Goal: Task Accomplishment & Management: Manage account settings

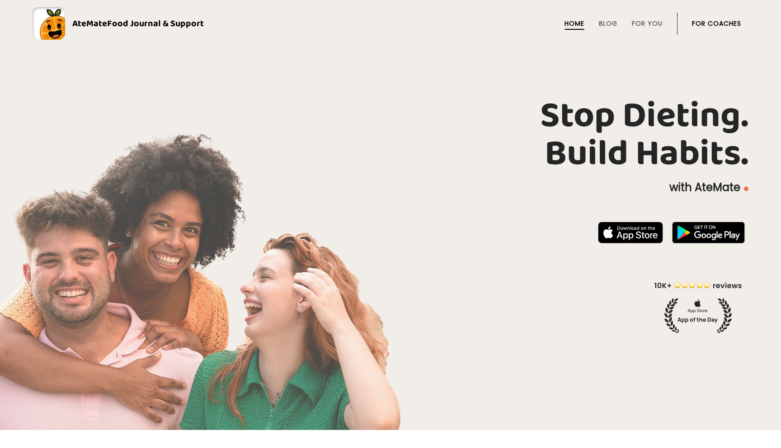
click at [716, 26] on link "For Coaches" at bounding box center [716, 23] width 49 height 7
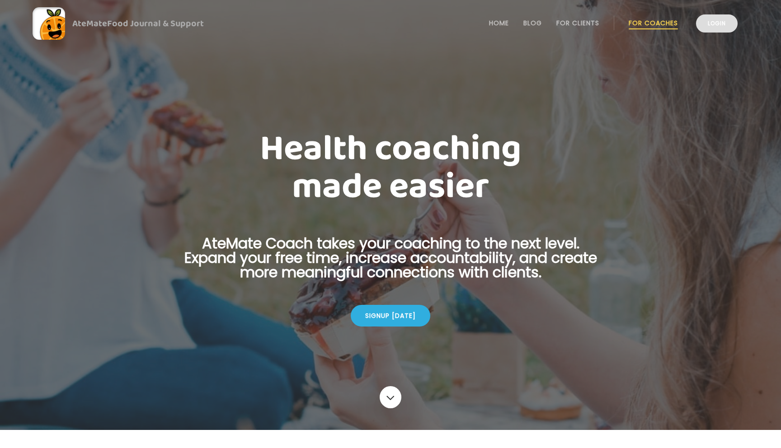
click at [713, 21] on link "Login" at bounding box center [717, 23] width 42 height 18
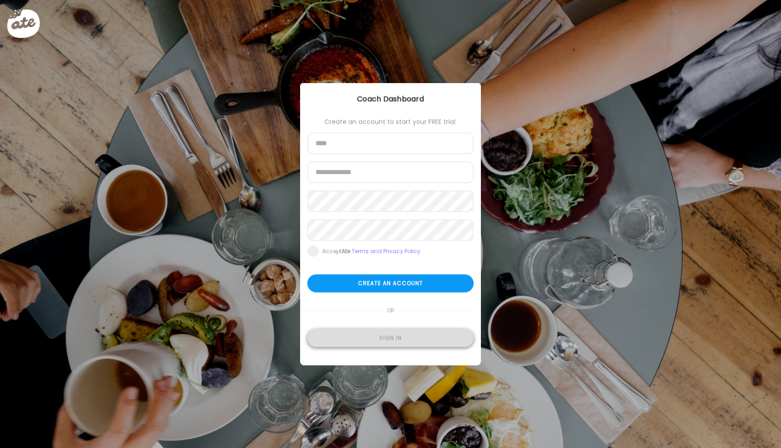
click at [400, 341] on div "Sign in" at bounding box center [390, 338] width 166 height 18
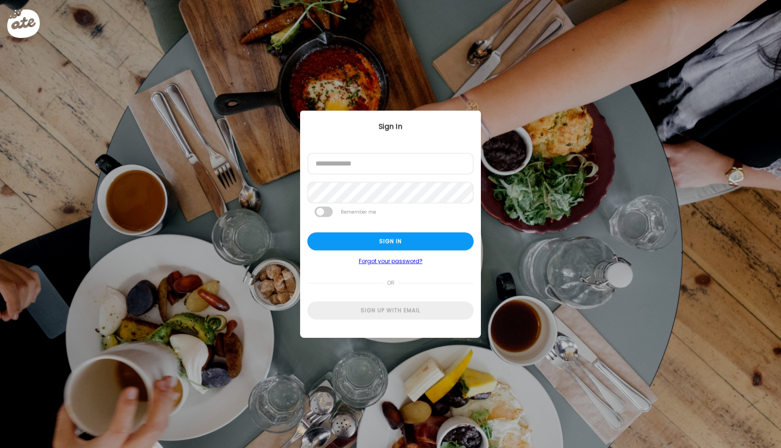
click at [307, 175] on div at bounding box center [307, 175] width 0 height 0
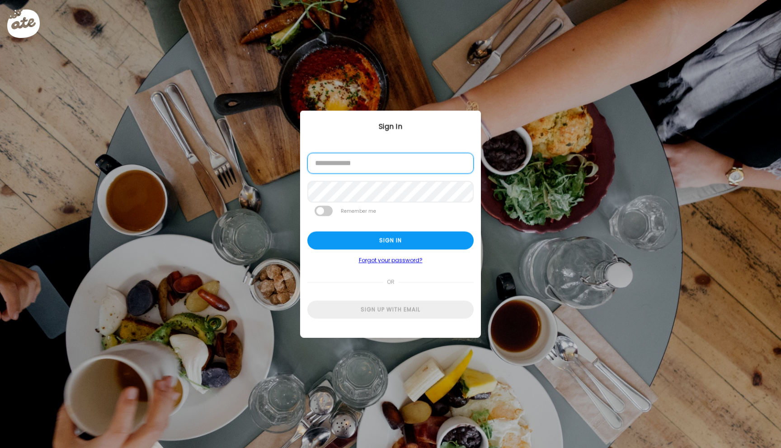
type input "**********"
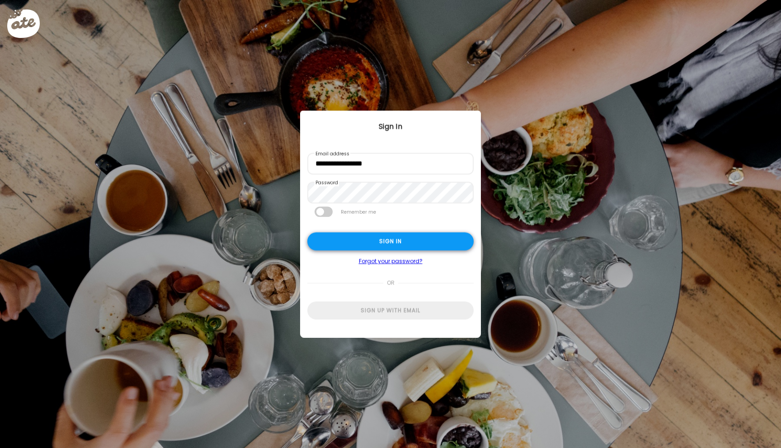
click at [366, 240] on div "Sign in" at bounding box center [390, 242] width 166 height 18
type input "*****"
type input "**********"
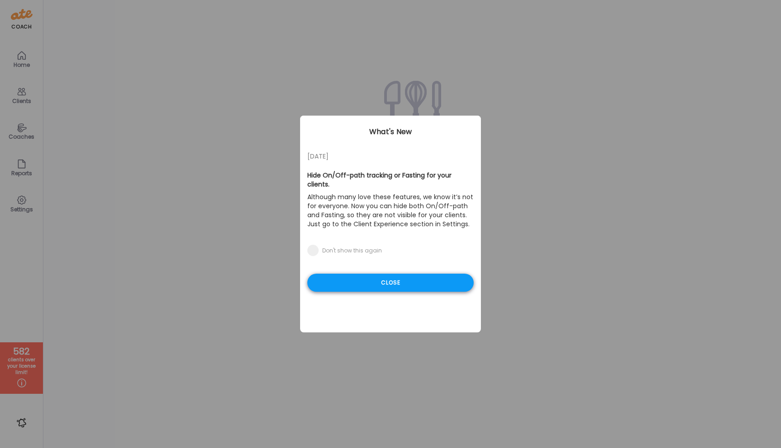
click at [362, 274] on div "Close" at bounding box center [390, 283] width 166 height 18
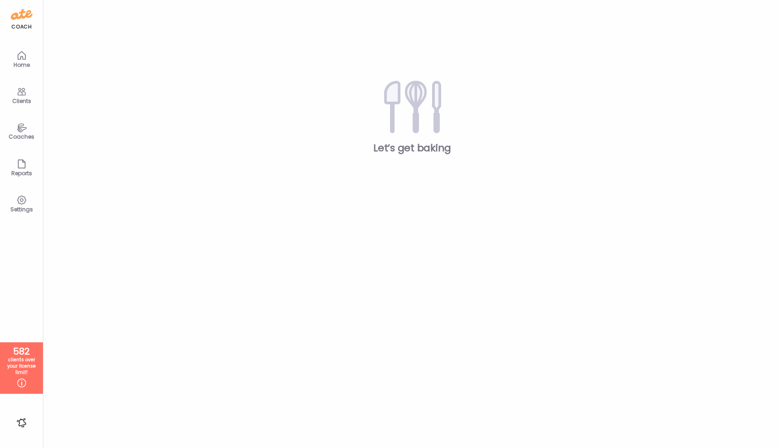
click at [21, 94] on icon at bounding box center [21, 92] width 9 height 8
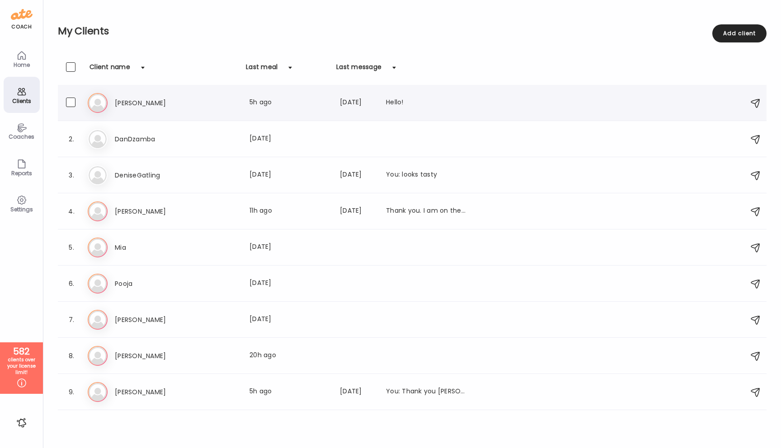
click at [117, 104] on h3 "[PERSON_NAME]" at bounding box center [155, 103] width 80 height 11
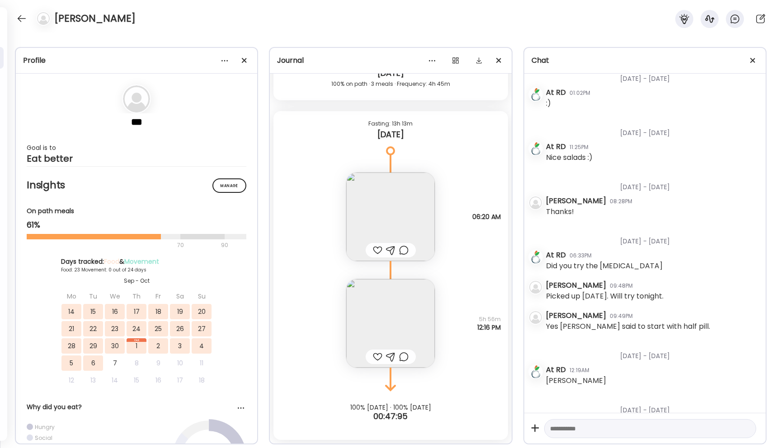
scroll to position [9201, 0]
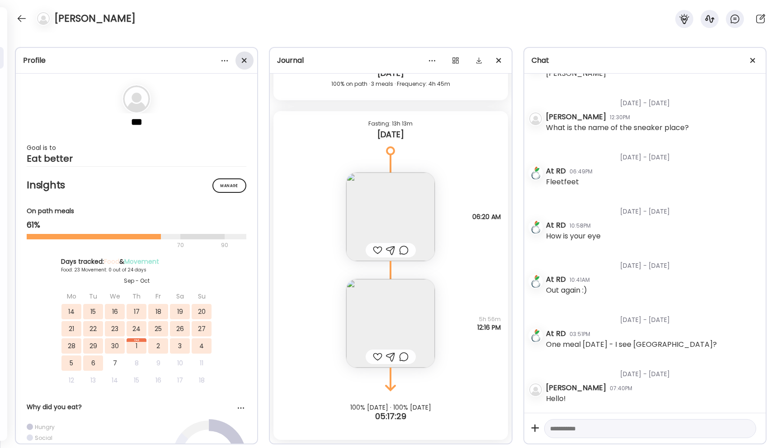
click at [243, 59] on span at bounding box center [244, 60] width 5 height 5
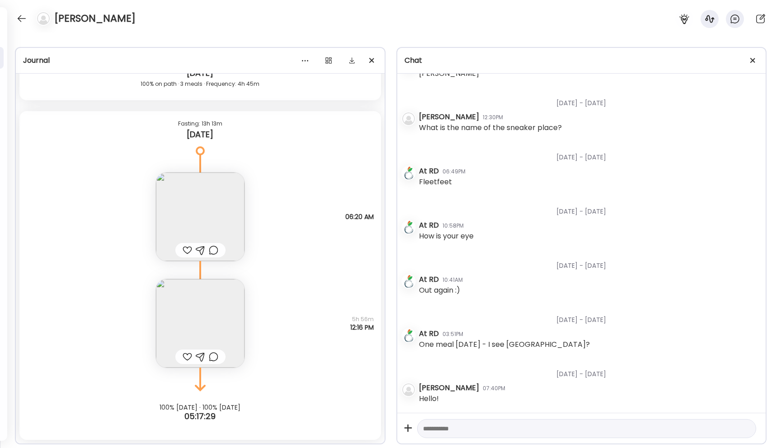
scroll to position [8952, 0]
click at [753, 59] on span at bounding box center [752, 60] width 5 height 5
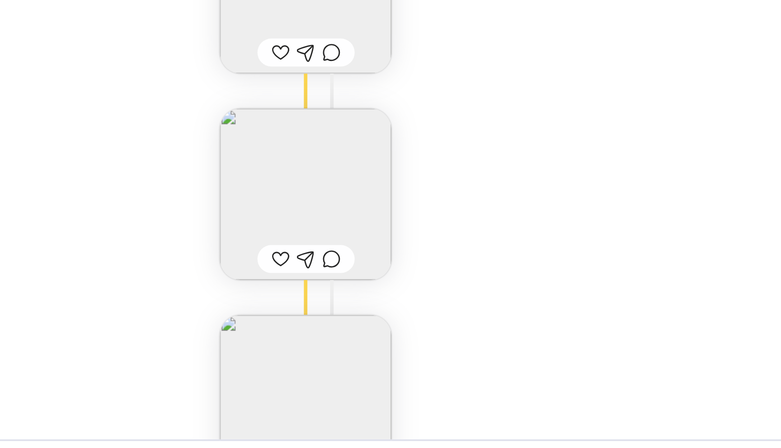
scroll to position [13687, 0]
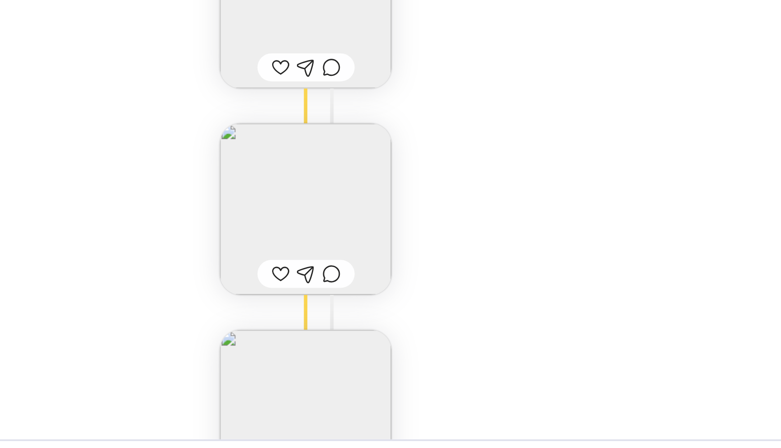
click at [408, 341] on img at bounding box center [377, 325] width 89 height 89
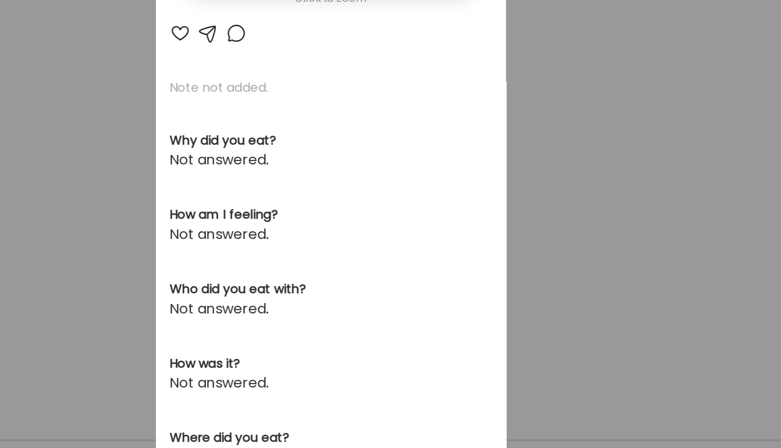
scroll to position [0, 0]
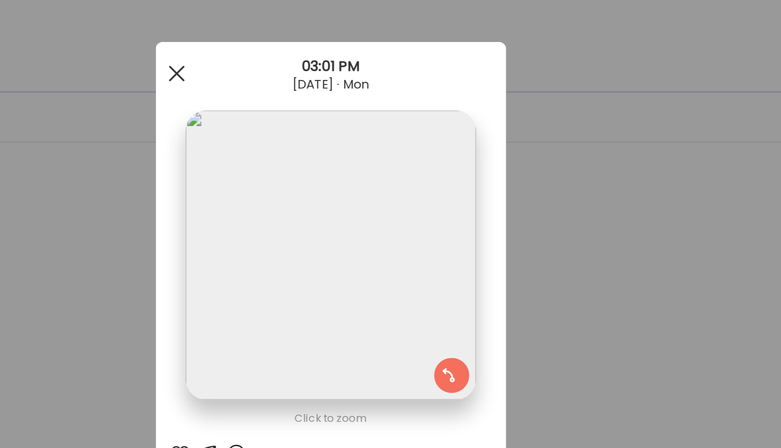
click at [310, 38] on span at bounding box center [311, 38] width 8 height 8
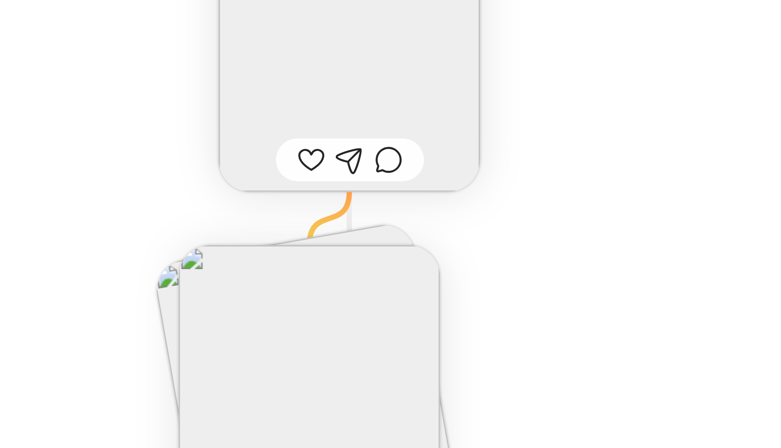
scroll to position [13158, 0]
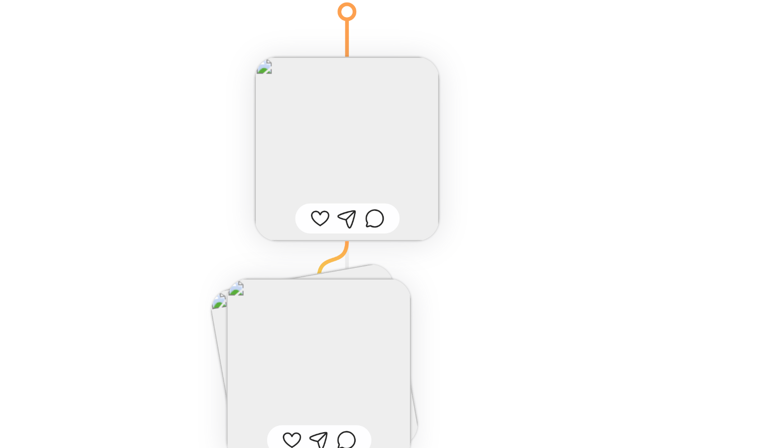
click at [380, 233] on img at bounding box center [377, 255] width 89 height 89
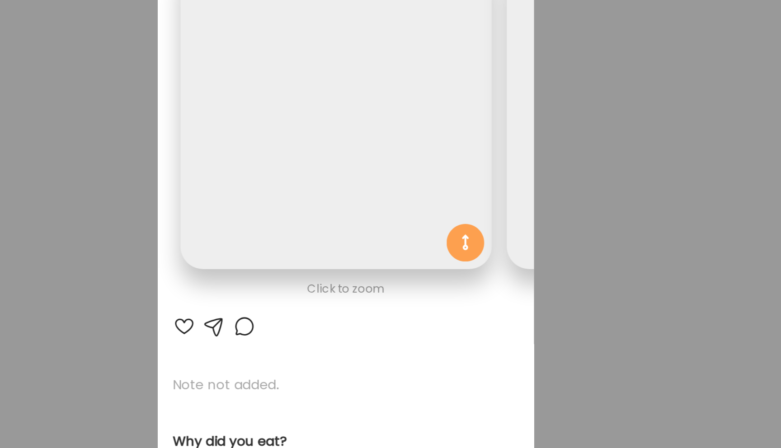
scroll to position [0, 147]
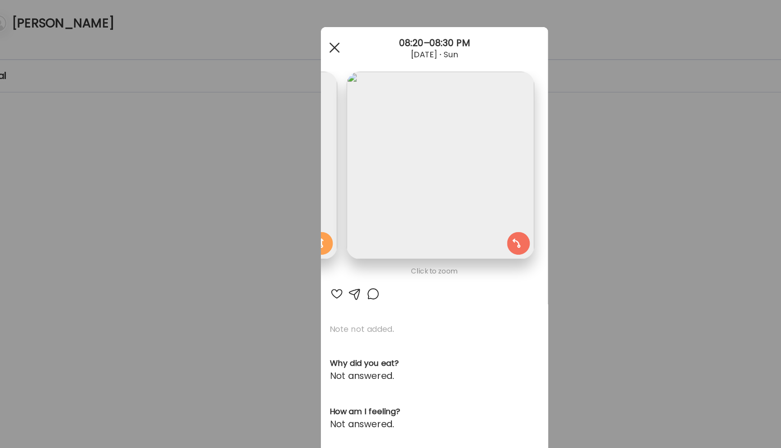
click at [310, 39] on span at bounding box center [311, 38] width 8 height 8
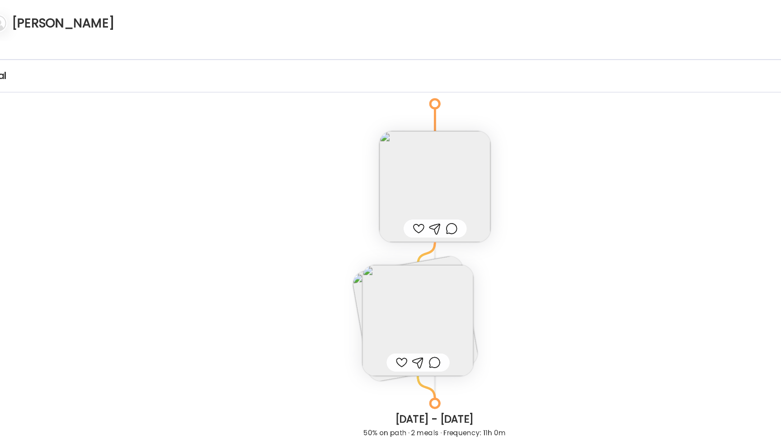
click at [403, 208] on img at bounding box center [375, 253] width 103 height 103
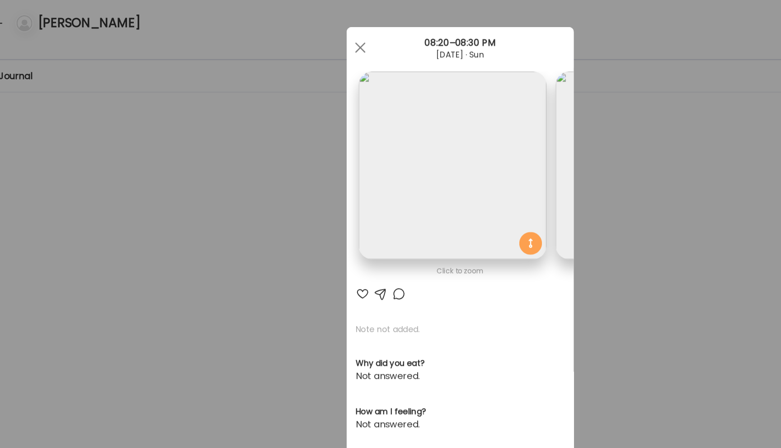
scroll to position [0, 0]
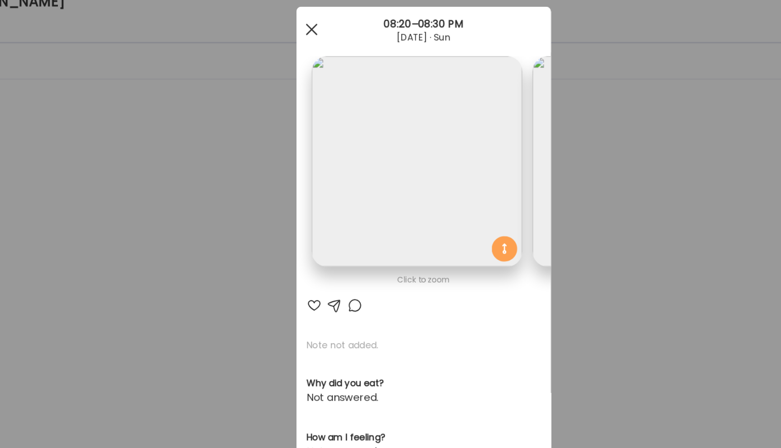
click at [311, 38] on span at bounding box center [311, 38] width 8 height 8
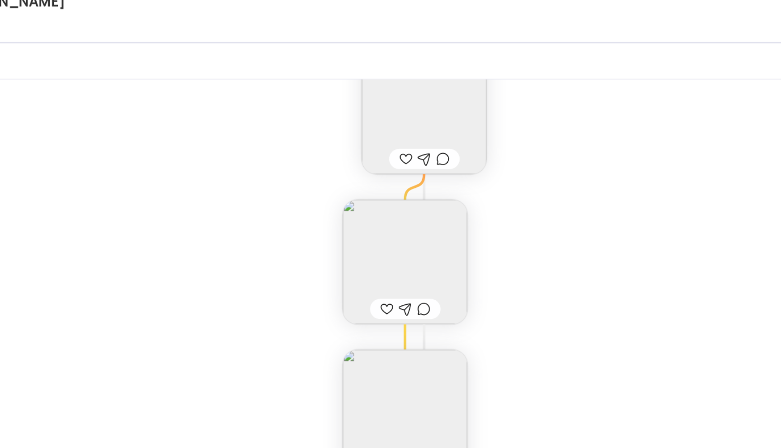
scroll to position [13612, 0]
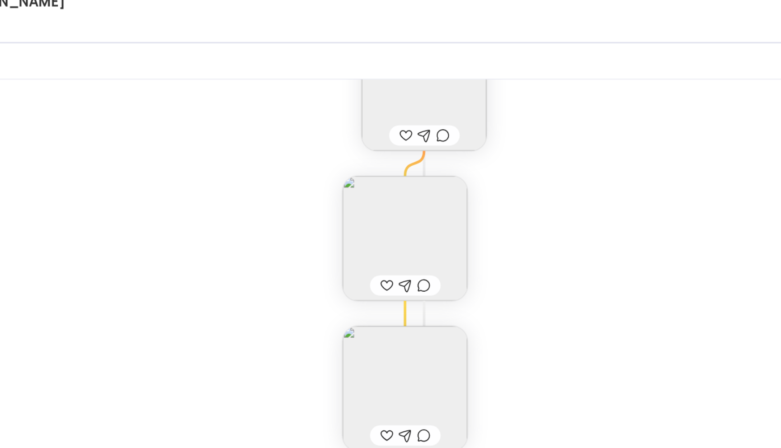
click at [391, 188] on img at bounding box center [377, 186] width 89 height 89
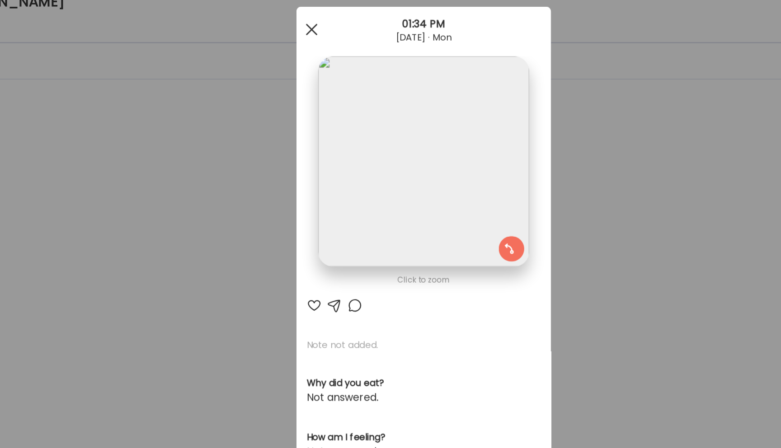
click at [313, 41] on span at bounding box center [311, 38] width 8 height 8
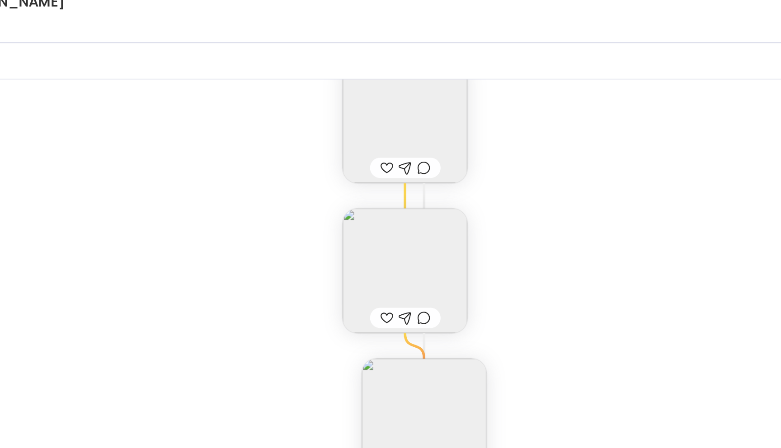
scroll to position [13922, 0]
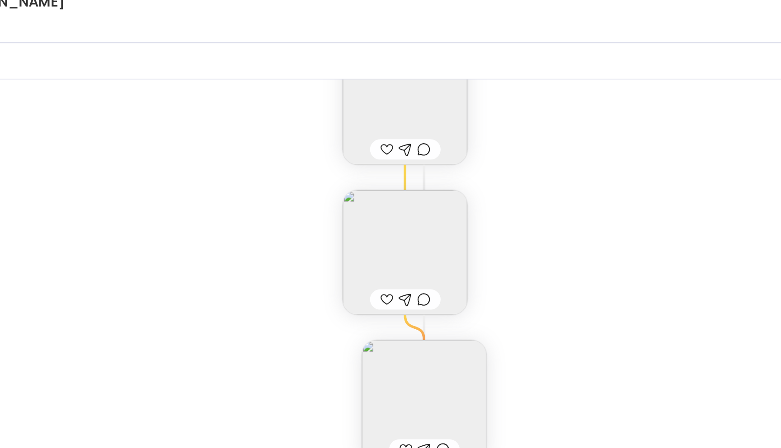
click at [378, 198] on img at bounding box center [377, 196] width 89 height 89
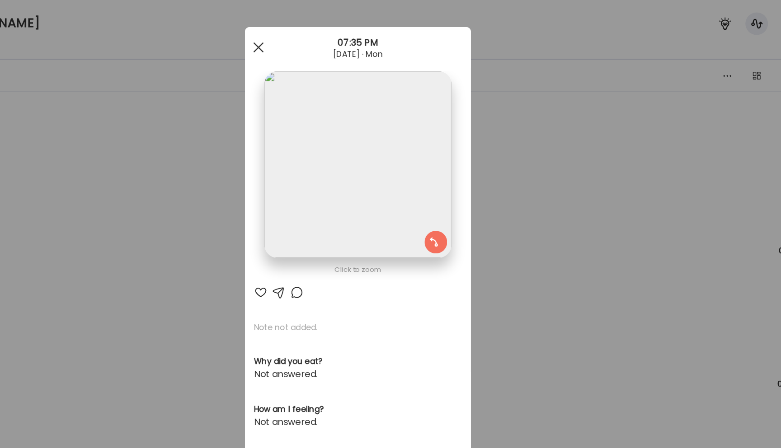
click at [311, 40] on div at bounding box center [311, 38] width 18 height 18
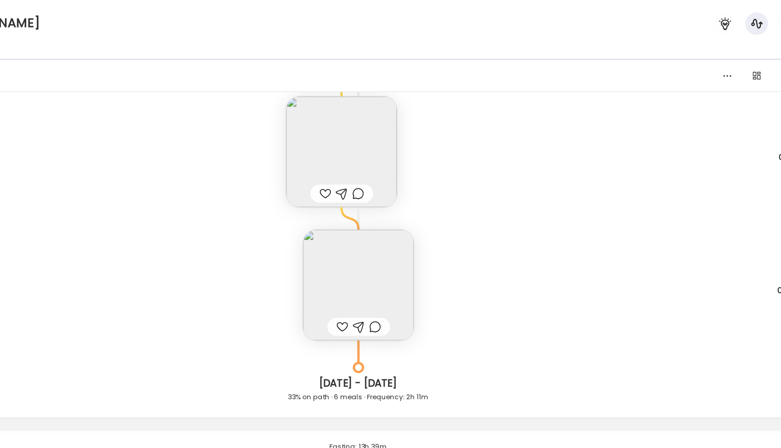
scroll to position [14001, 0]
click at [404, 213] on img at bounding box center [391, 224] width 89 height 89
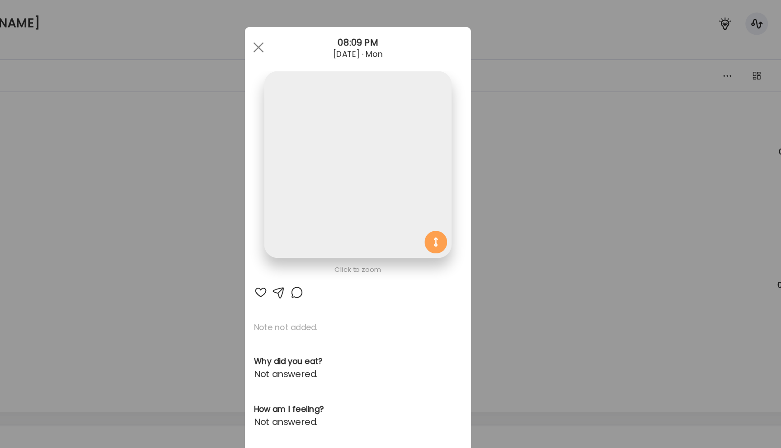
click at [404, 207] on img at bounding box center [390, 132] width 150 height 150
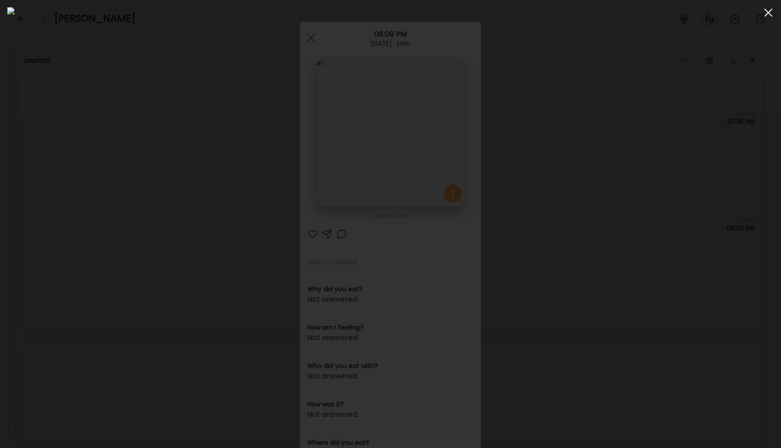
click at [767, 12] on span at bounding box center [768, 13] width 8 height 8
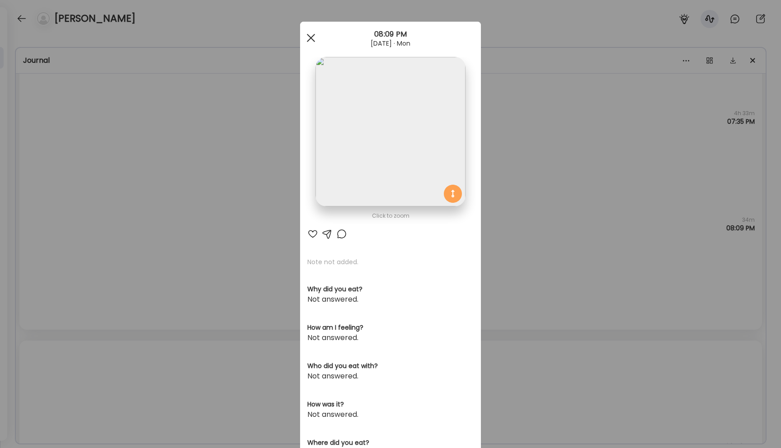
click at [311, 37] on span at bounding box center [311, 38] width 8 height 8
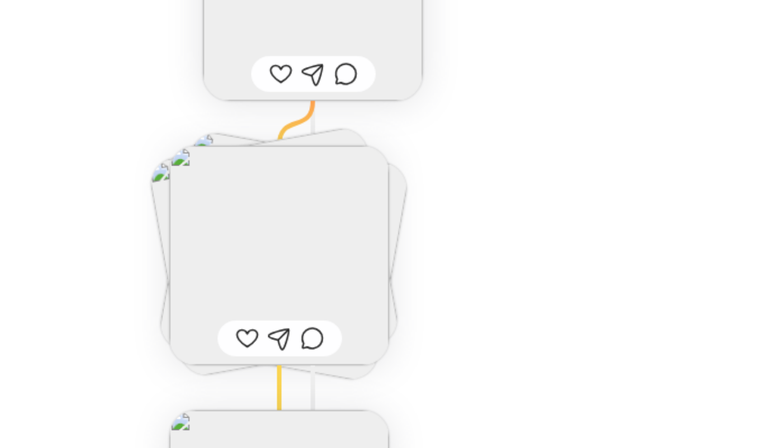
scroll to position [14422, 0]
click at [393, 241] on img at bounding box center [377, 238] width 89 height 89
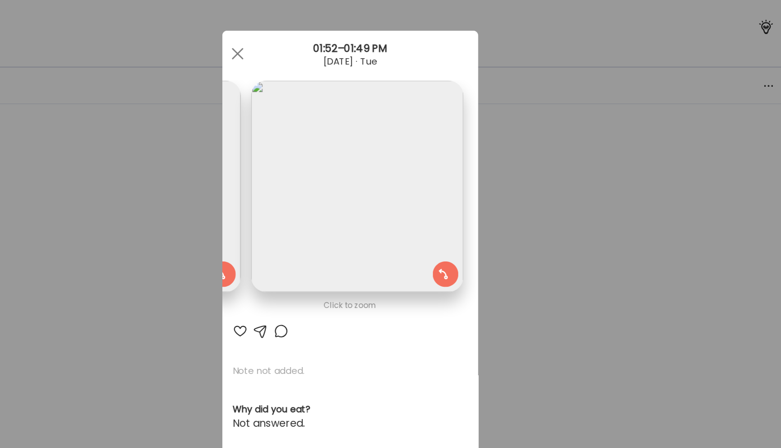
click at [382, 145] on img at bounding box center [395, 132] width 150 height 150
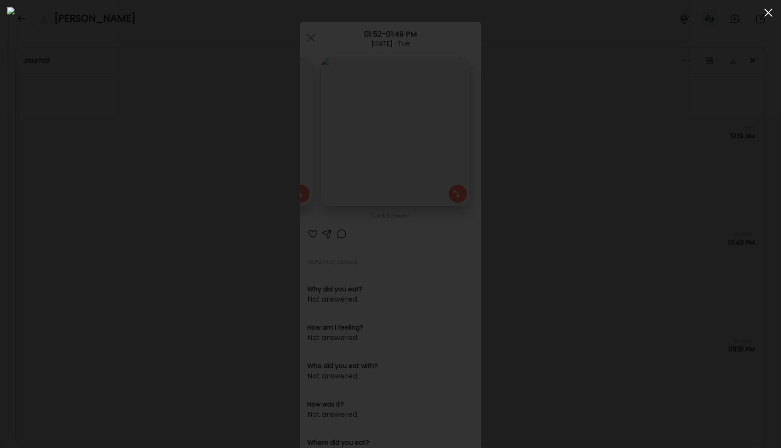
click at [769, 13] on div at bounding box center [768, 13] width 18 height 18
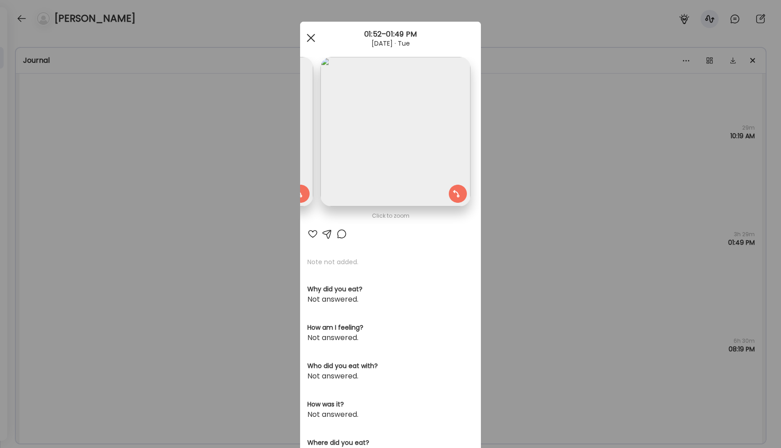
click at [311, 39] on span at bounding box center [311, 38] width 8 height 8
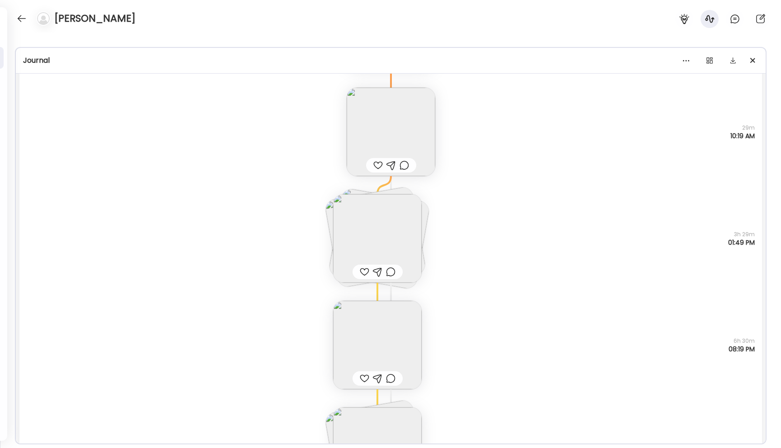
click at [331, 209] on img at bounding box center [375, 237] width 103 height 103
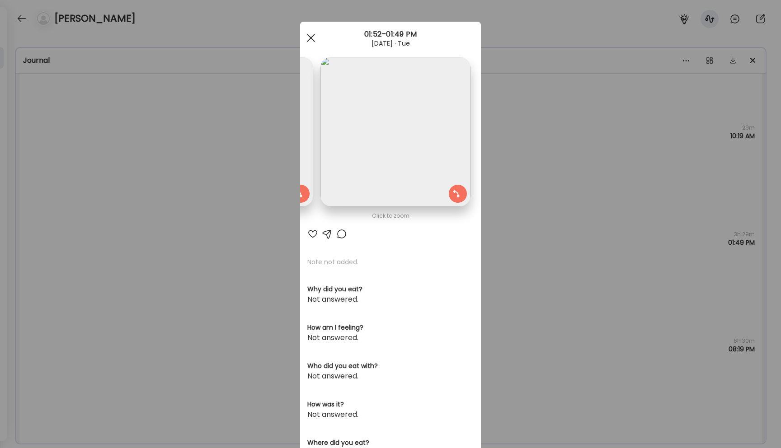
click at [307, 33] on div at bounding box center [311, 38] width 18 height 18
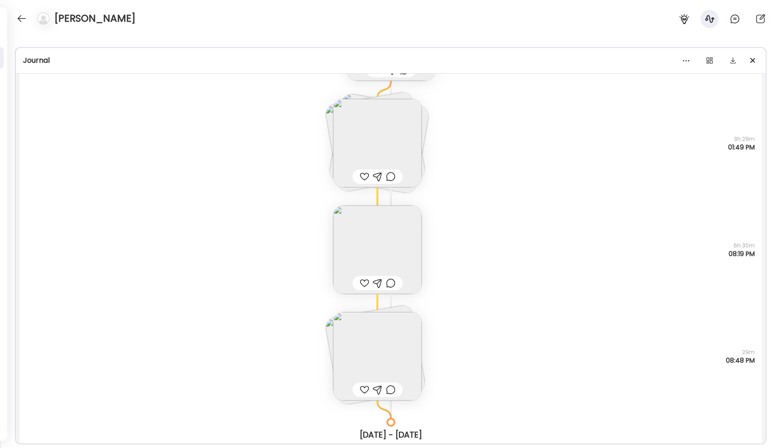
scroll to position [14528, 0]
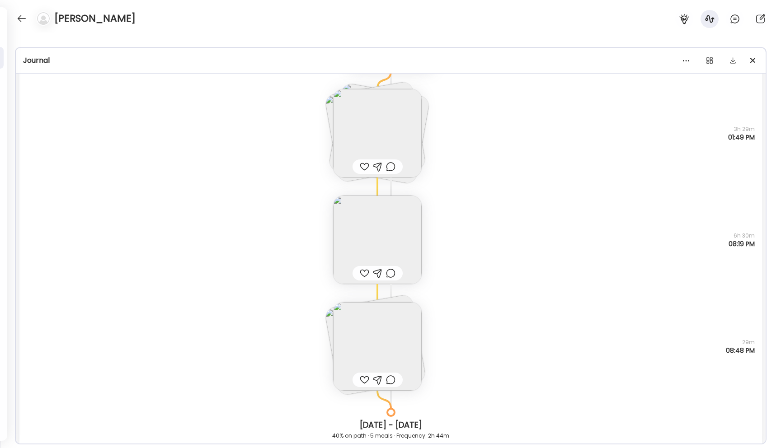
click at [381, 230] on img at bounding box center [377, 240] width 89 height 89
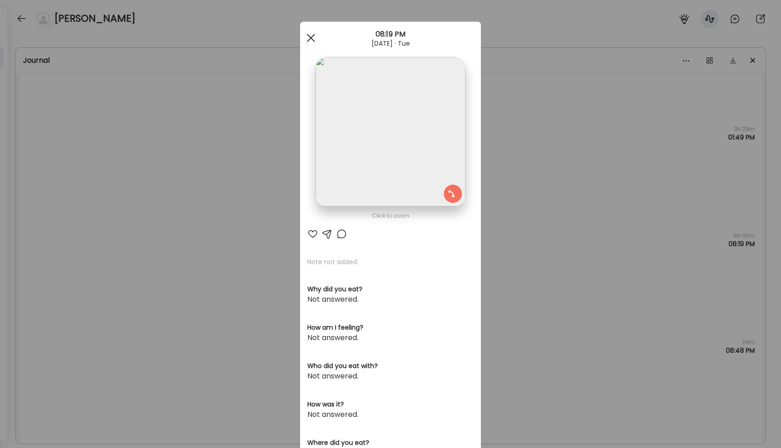
click at [312, 39] on span at bounding box center [311, 38] width 8 height 8
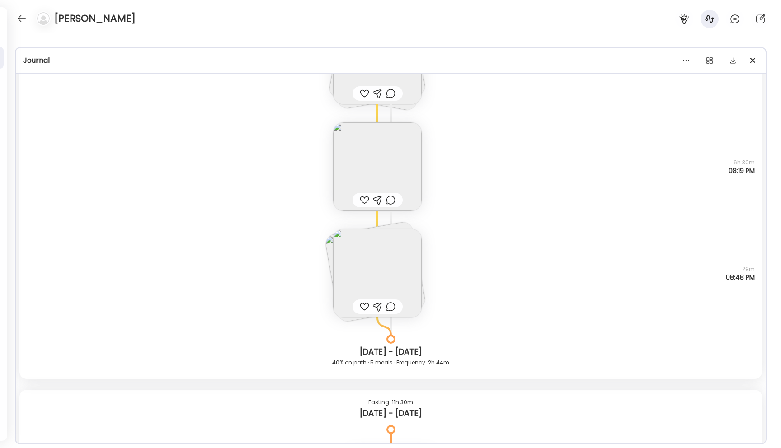
scroll to position [14633, 0]
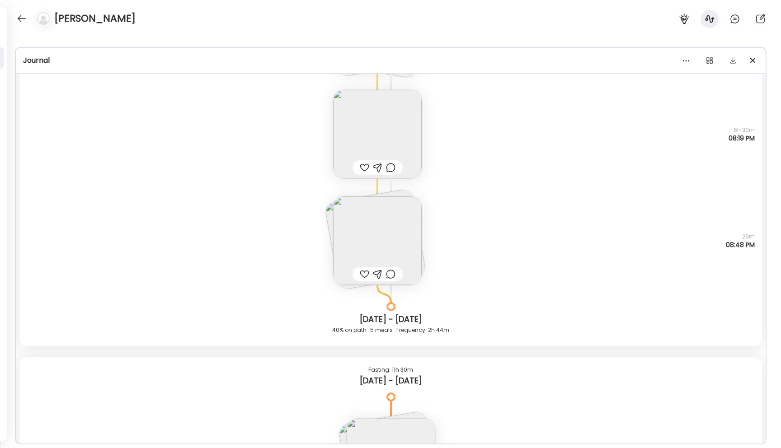
click at [367, 256] on img at bounding box center [377, 241] width 89 height 89
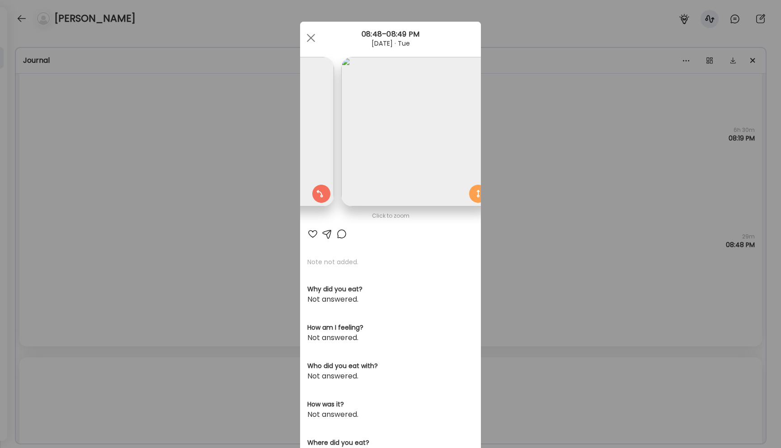
scroll to position [0, 147]
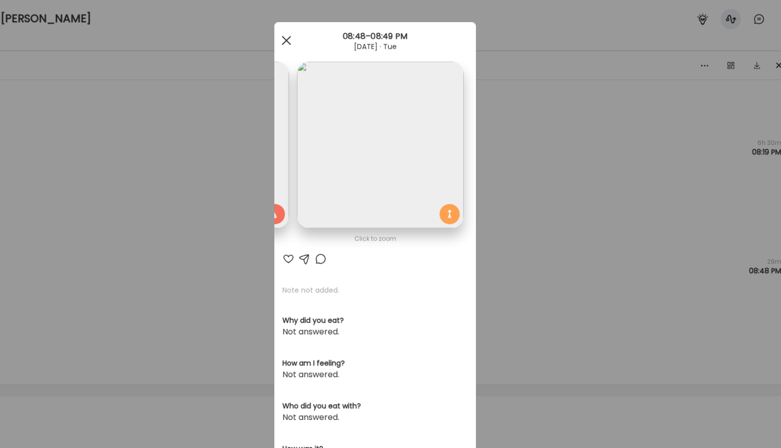
click at [310, 38] on span at bounding box center [311, 38] width 8 height 8
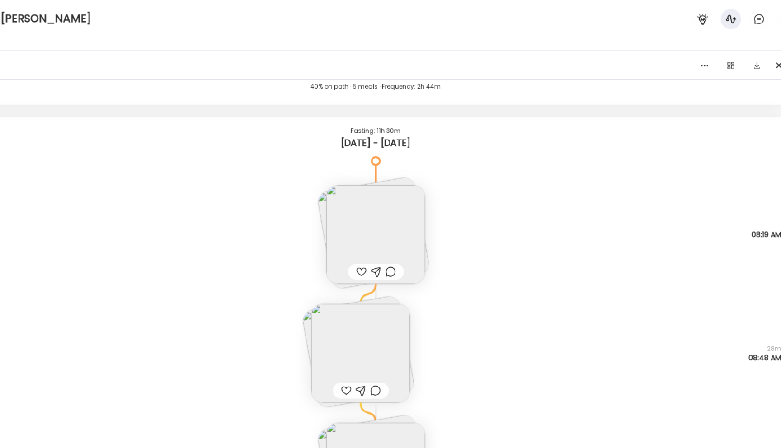
scroll to position [14885, 0]
click at [371, 218] on img at bounding box center [391, 211] width 89 height 89
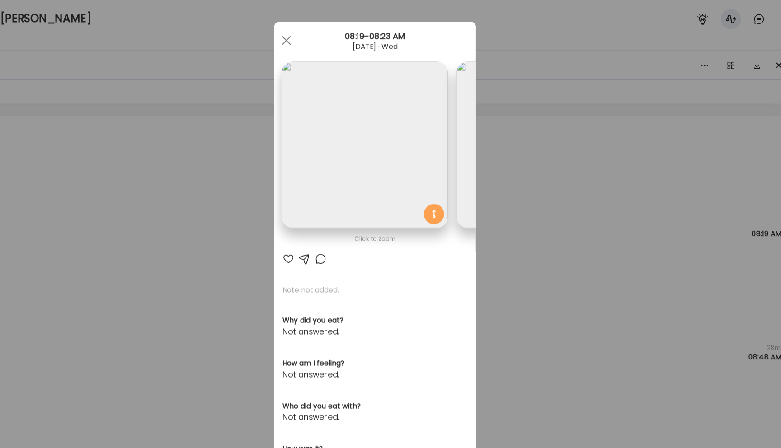
scroll to position [0, 0]
click at [310, 40] on div at bounding box center [311, 38] width 18 height 18
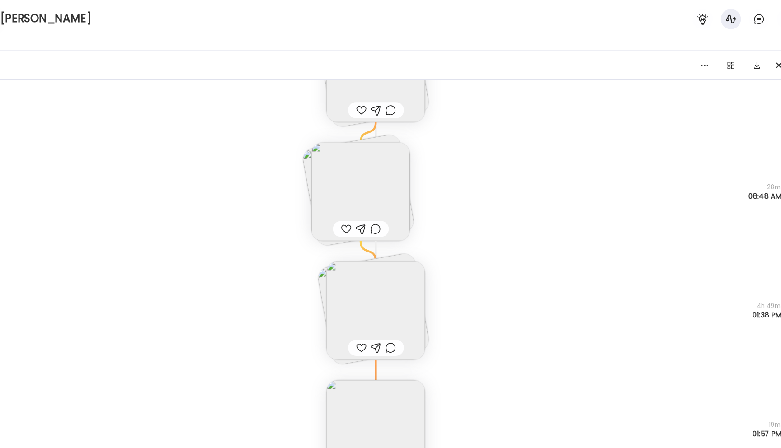
scroll to position [15038, 0]
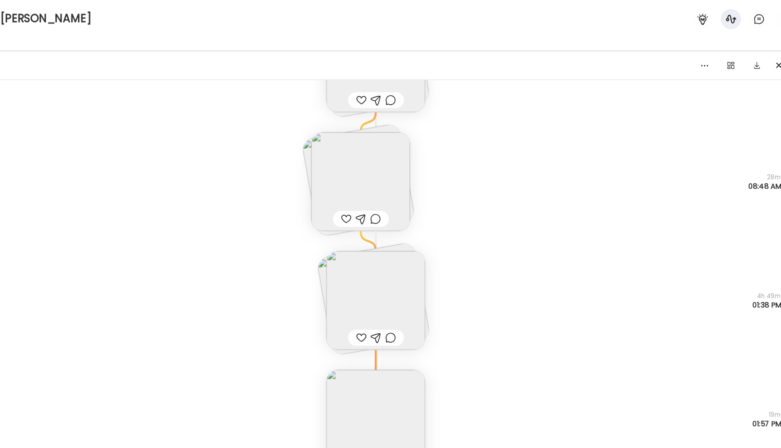
click at [357, 170] on img at bounding box center [377, 165] width 89 height 89
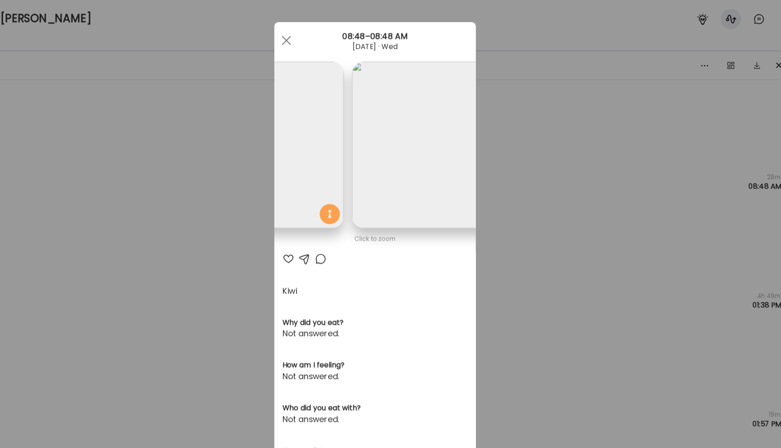
scroll to position [0, 147]
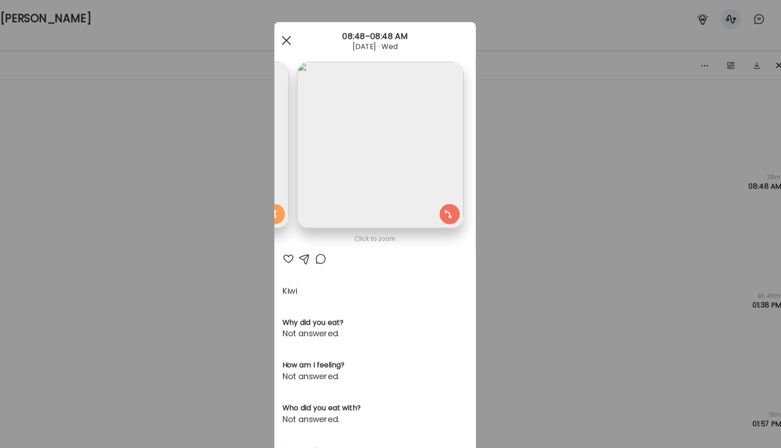
click at [310, 37] on span at bounding box center [311, 38] width 8 height 8
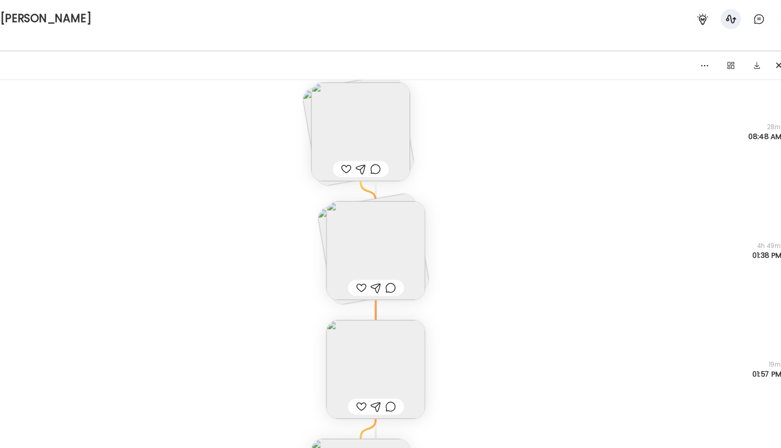
scroll to position [15122, 0]
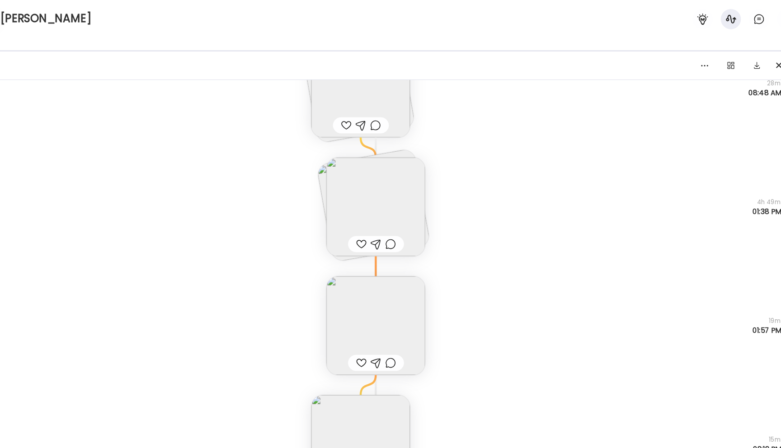
click at [377, 173] on img at bounding box center [391, 187] width 89 height 89
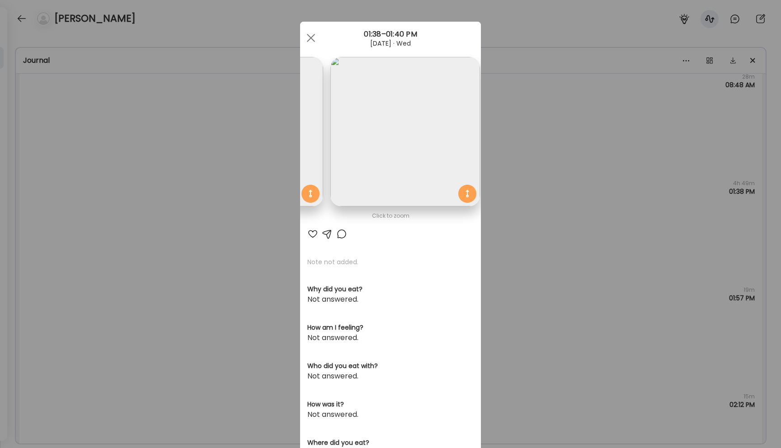
scroll to position [0, 147]
click at [311, 38] on span at bounding box center [311, 38] width 8 height 8
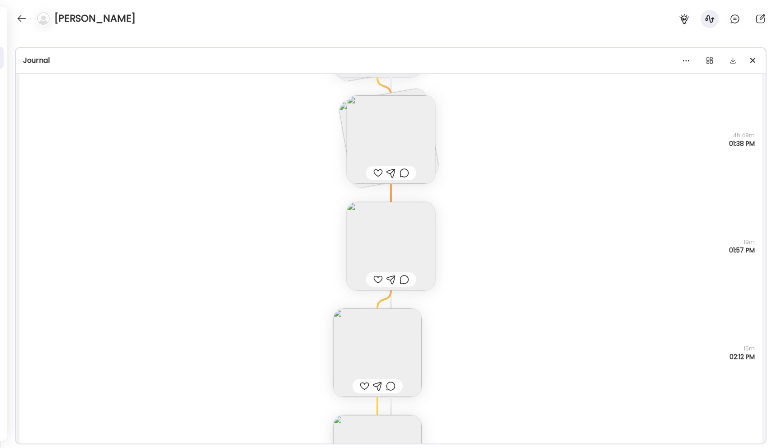
scroll to position [15207, 0]
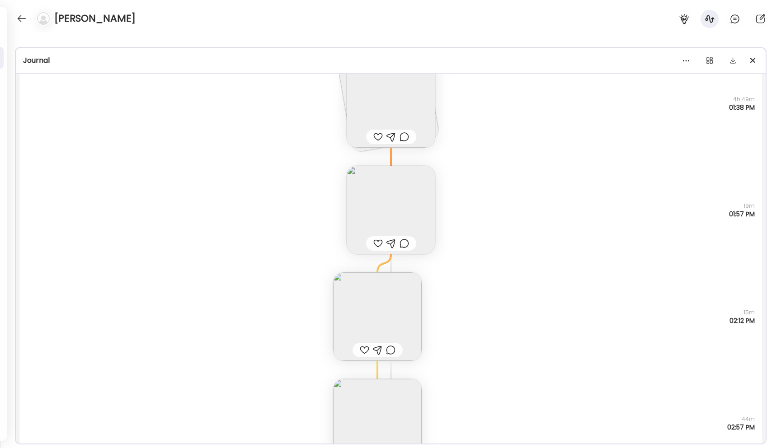
click at [403, 215] on img at bounding box center [391, 210] width 89 height 89
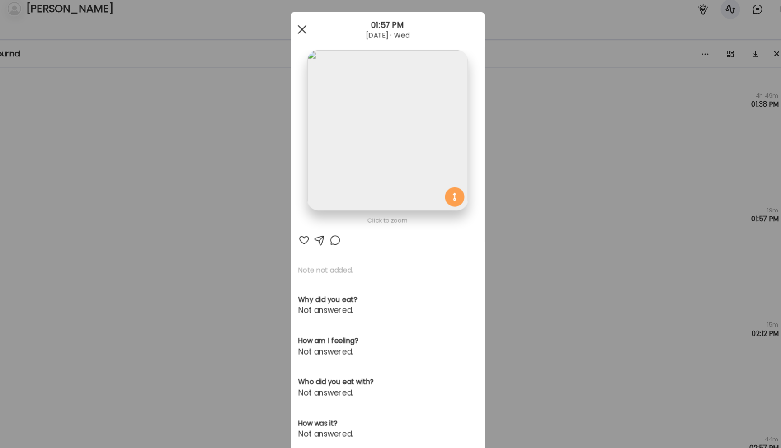
click at [312, 39] on span at bounding box center [311, 38] width 8 height 8
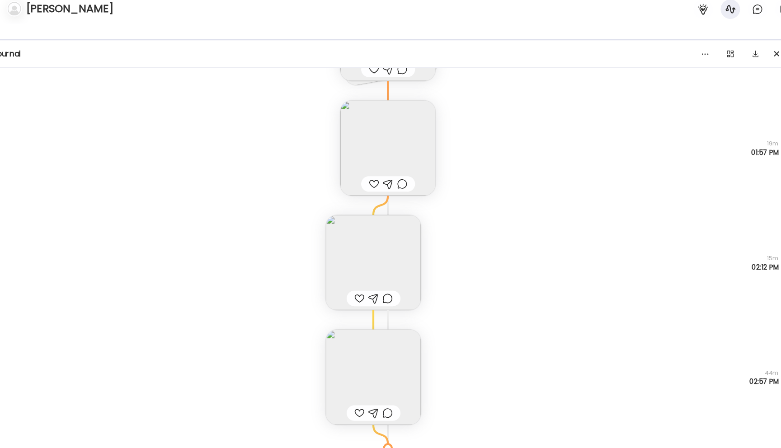
scroll to position [15277, 0]
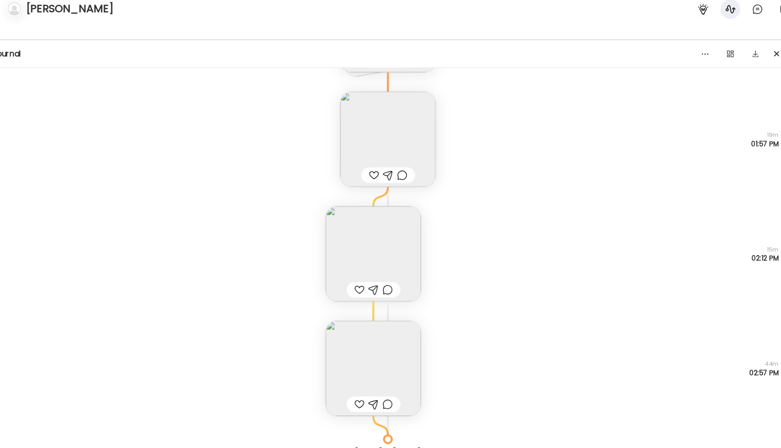
click at [367, 231] on img at bounding box center [377, 246] width 89 height 89
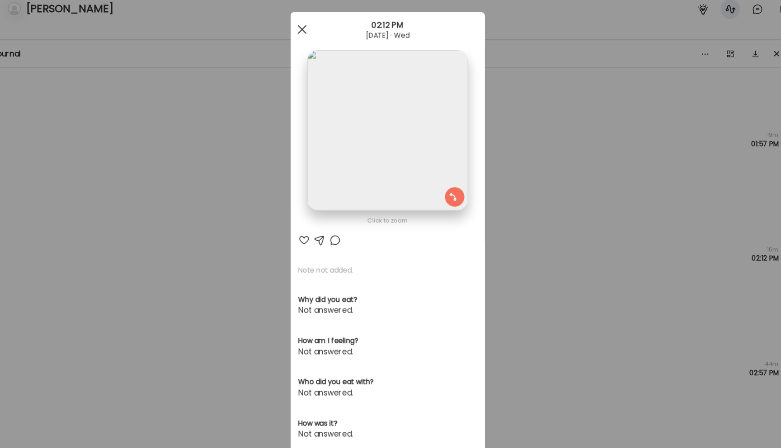
click at [311, 34] on div at bounding box center [311, 38] width 18 height 18
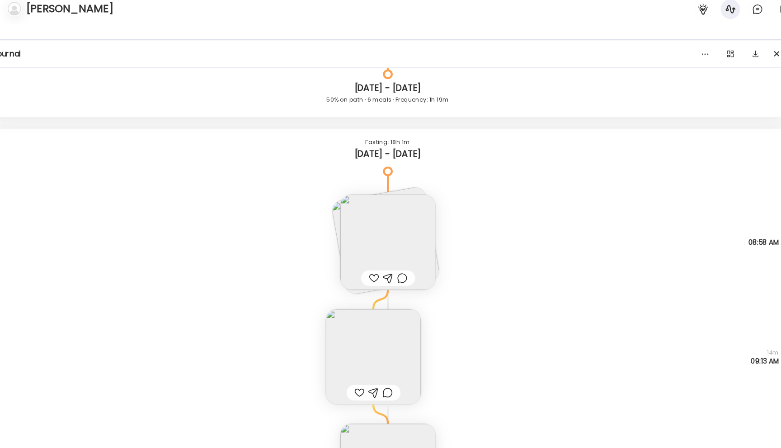
scroll to position [15627, 0]
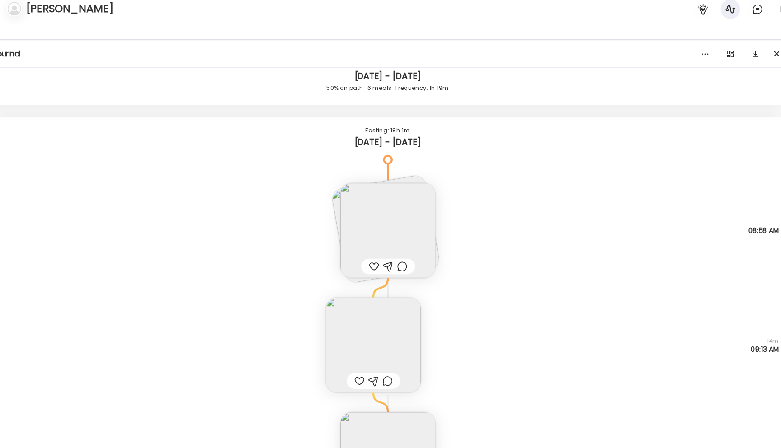
click at [374, 222] on img at bounding box center [391, 225] width 89 height 89
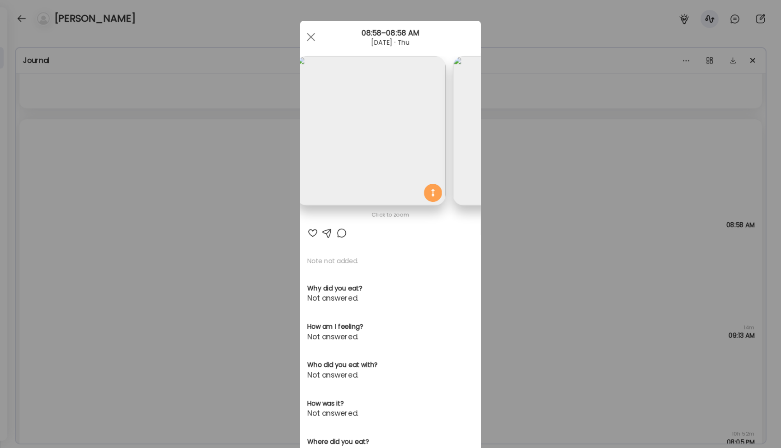
scroll to position [0, 0]
click at [311, 32] on div at bounding box center [311, 37] width 18 height 18
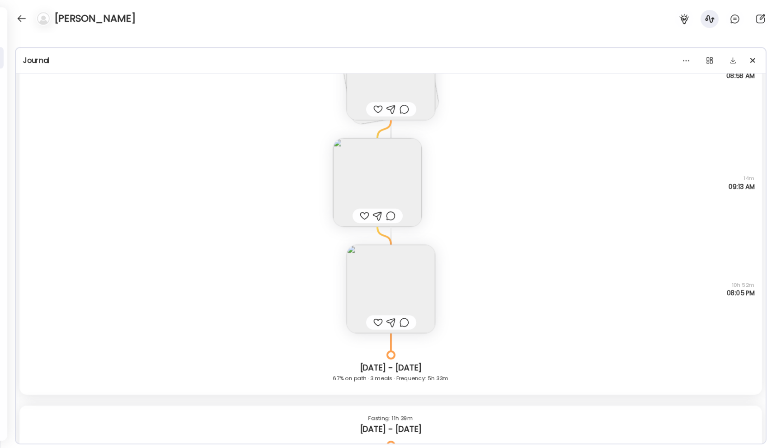
scroll to position [15804, 0]
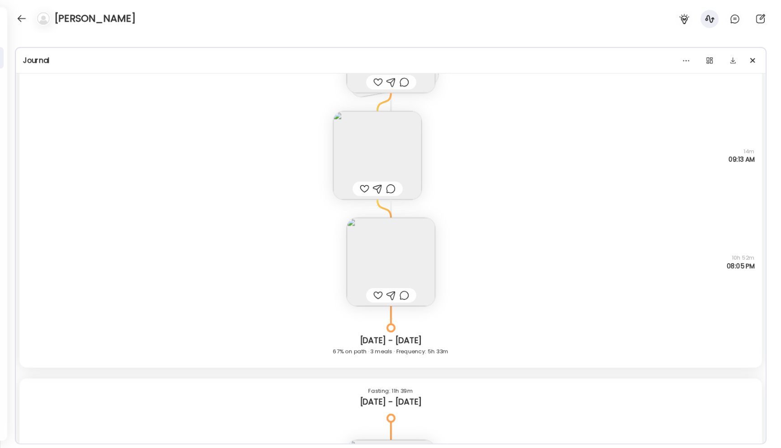
click at [368, 153] on img at bounding box center [377, 155] width 89 height 89
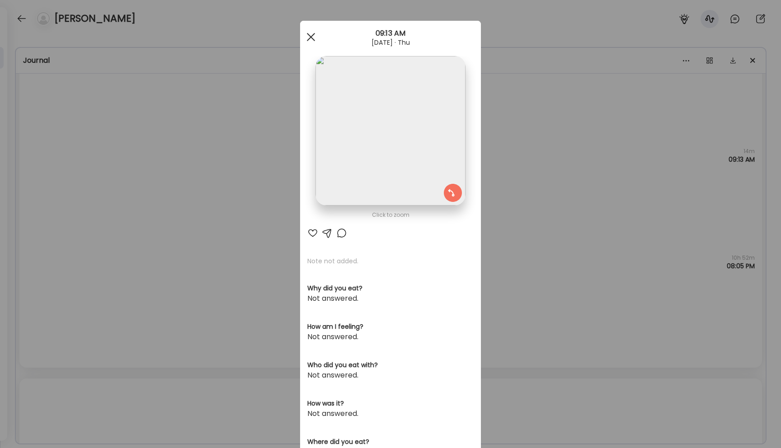
click at [313, 37] on div at bounding box center [311, 37] width 18 height 18
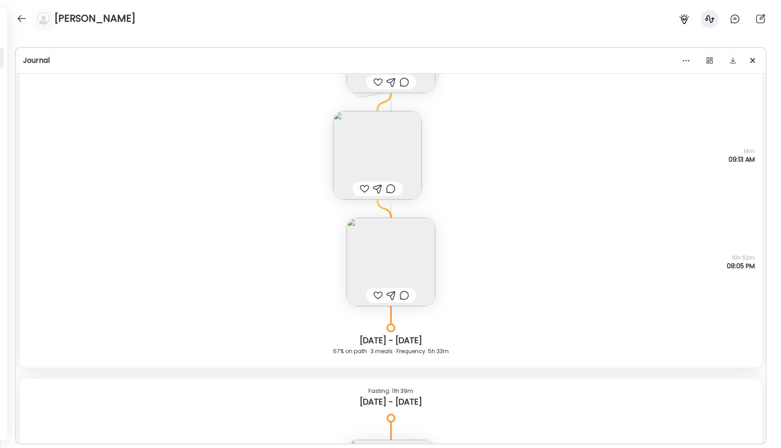
click at [387, 165] on img at bounding box center [377, 155] width 89 height 89
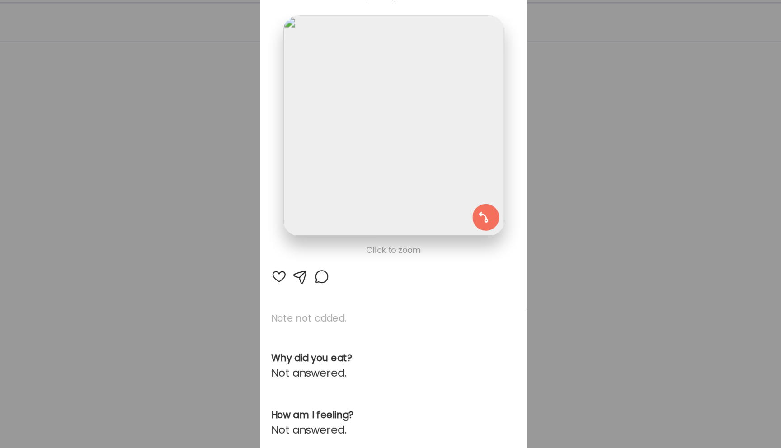
scroll to position [0, 0]
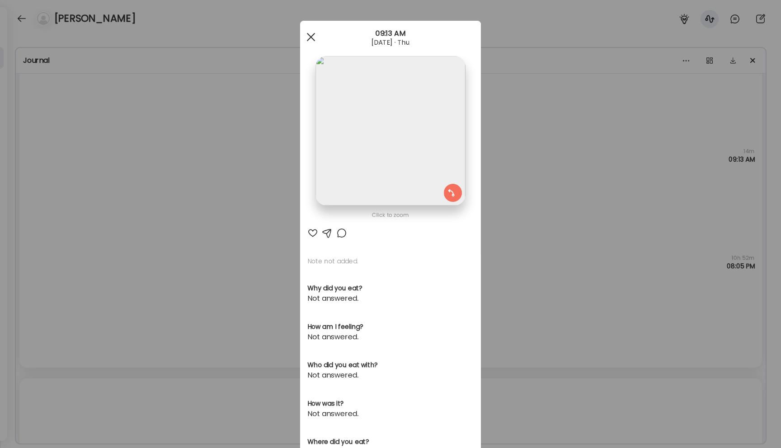
click at [311, 37] on span at bounding box center [311, 37] width 8 height 8
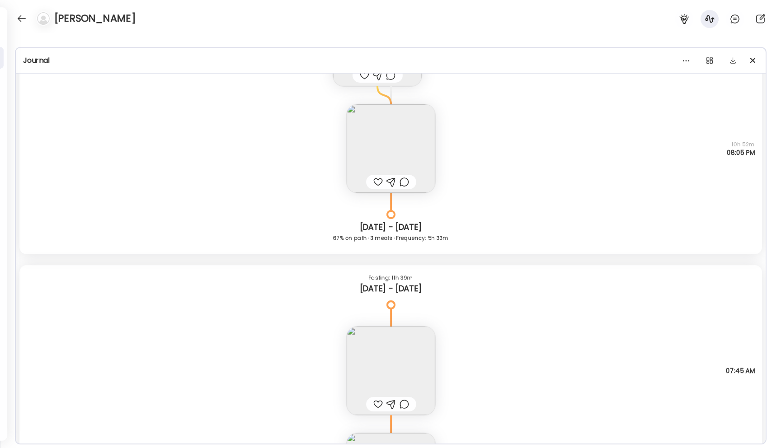
scroll to position [15921, 0]
click at [384, 137] on img at bounding box center [391, 144] width 89 height 89
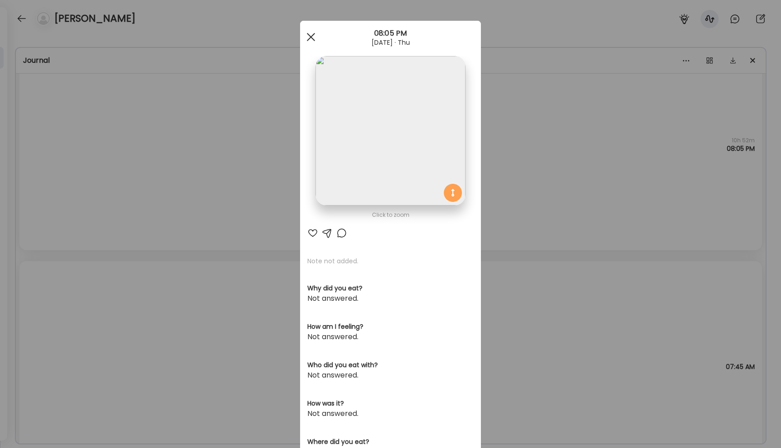
click at [312, 37] on div at bounding box center [311, 37] width 18 height 18
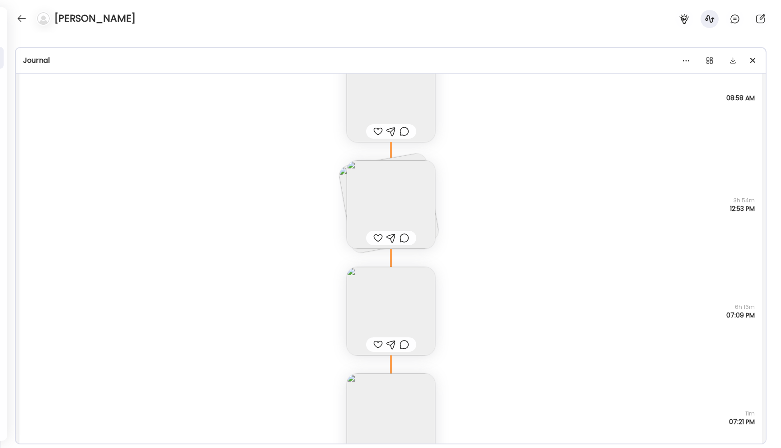
scroll to position [16733, 0]
click at [382, 212] on img at bounding box center [391, 204] width 89 height 89
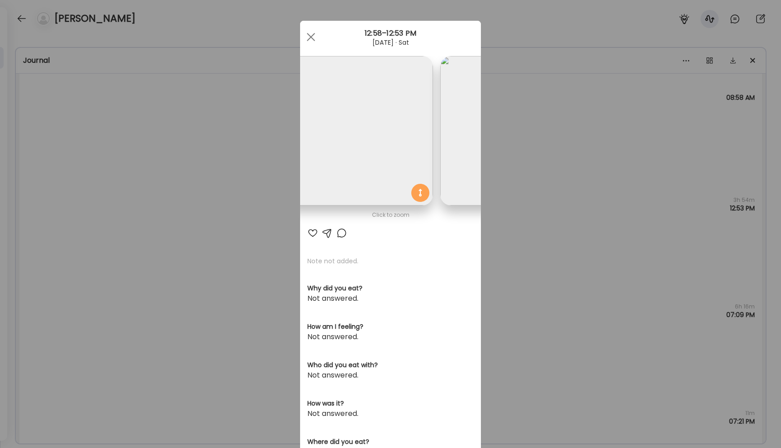
scroll to position [0, 0]
click at [310, 38] on span at bounding box center [311, 37] width 8 height 8
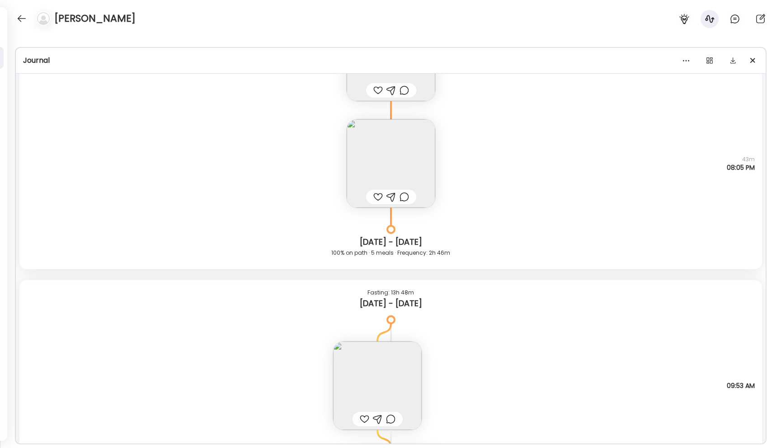
scroll to position [17094, 0]
click at [386, 165] on img at bounding box center [391, 163] width 89 height 89
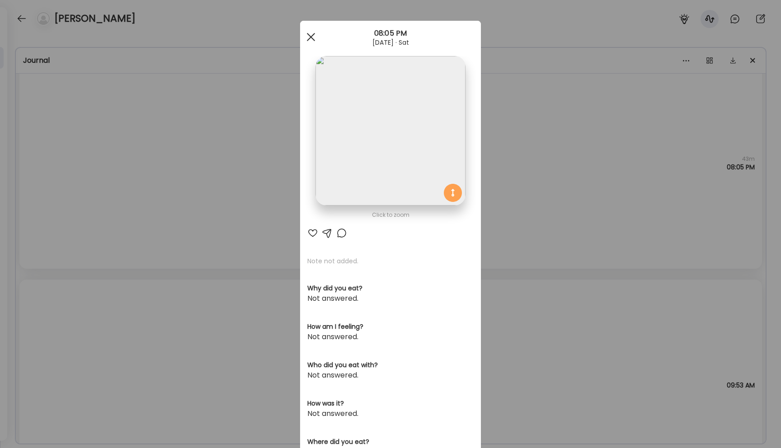
click at [310, 37] on div at bounding box center [311, 37] width 18 height 18
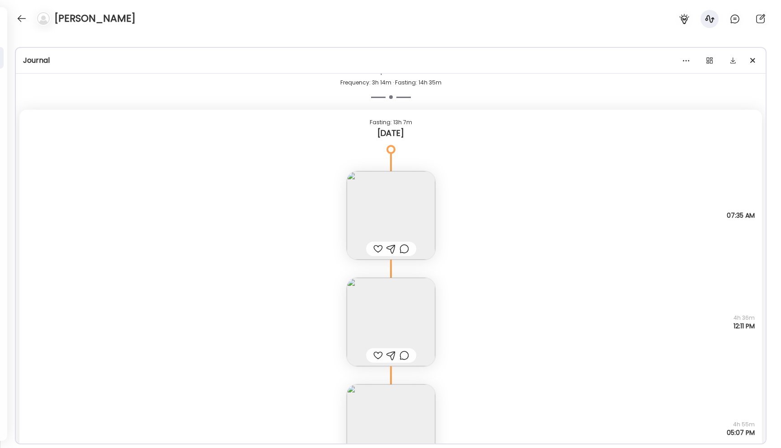
scroll to position [18190, 0]
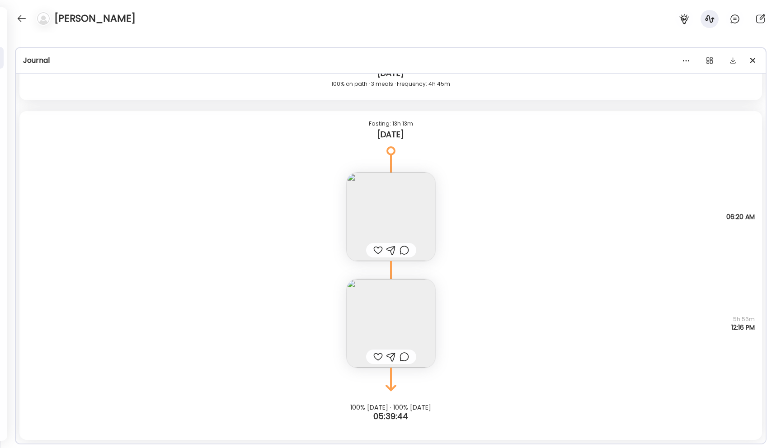
click at [397, 331] on img at bounding box center [391, 323] width 89 height 89
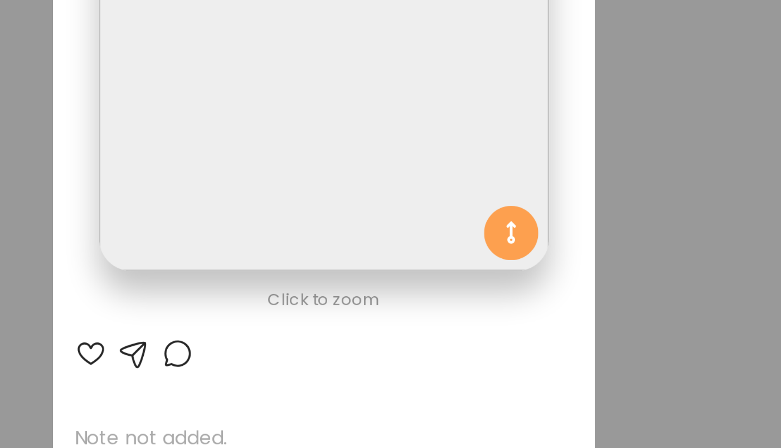
scroll to position [0, 0]
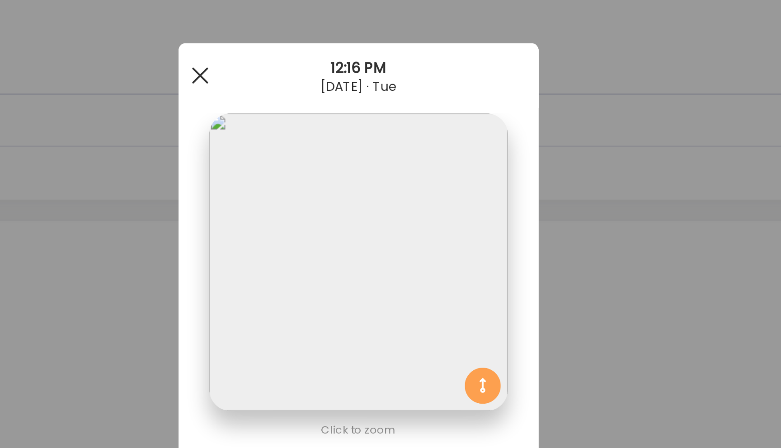
click at [312, 42] on div at bounding box center [311, 38] width 18 height 18
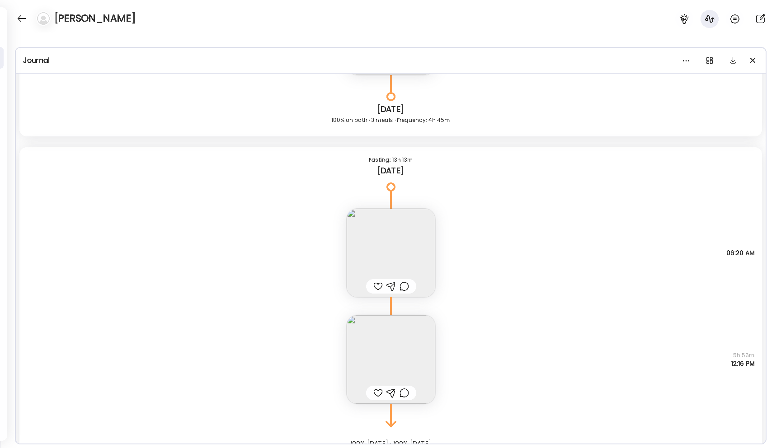
scroll to position [18190, 0]
